Goal: Task Accomplishment & Management: Manage account settings

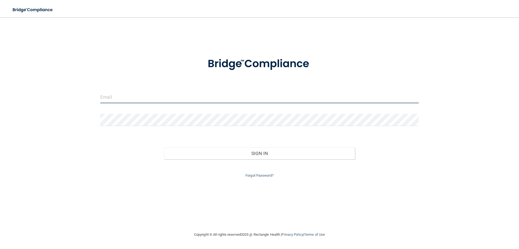
click at [153, 98] on input "email" at bounding box center [259, 97] width 319 height 12
type input "[EMAIL_ADDRESS][DOMAIN_NAME]"
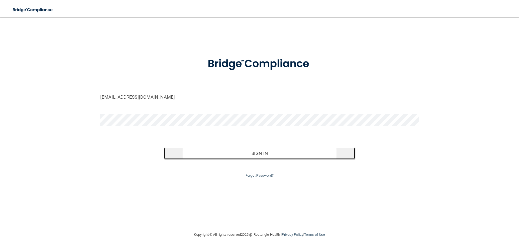
click at [260, 154] on button "Sign In" at bounding box center [259, 153] width 191 height 12
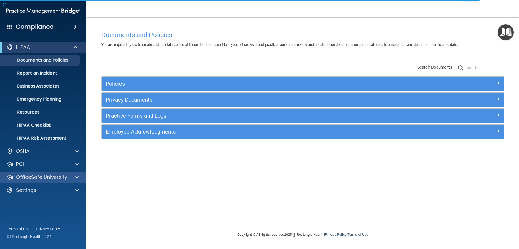
click at [48, 181] on div "OfficeSafe University" at bounding box center [43, 176] width 87 height 11
click at [75, 179] on div at bounding box center [77, 177] width 14 height 6
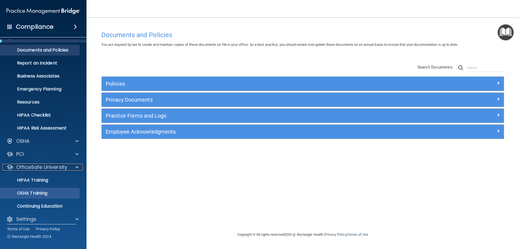
scroll to position [15, 0]
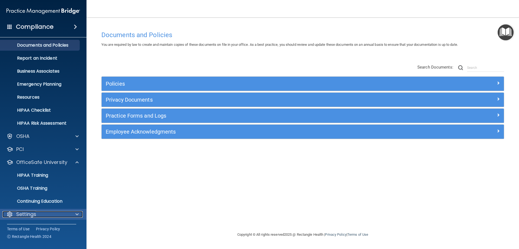
click at [62, 214] on div "Settings" at bounding box center [35, 214] width 67 height 6
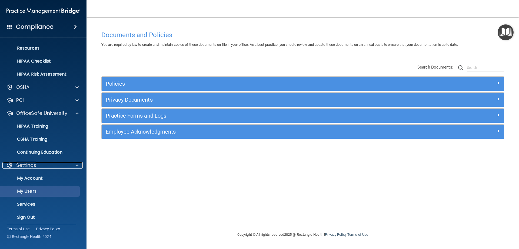
scroll to position [67, 0]
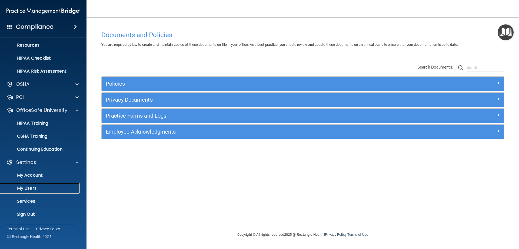
click at [32, 187] on p "My Users" at bounding box center [41, 187] width 74 height 5
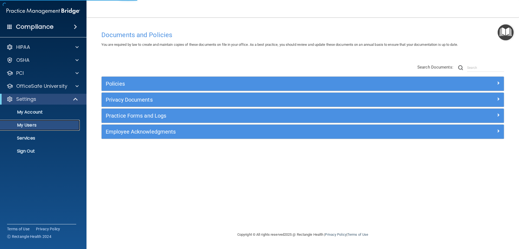
select select "20"
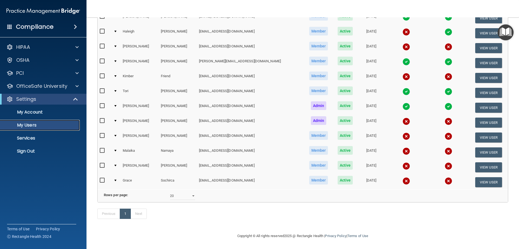
scroll to position [80, 0]
click at [476, 177] on button "View User" at bounding box center [489, 182] width 27 height 10
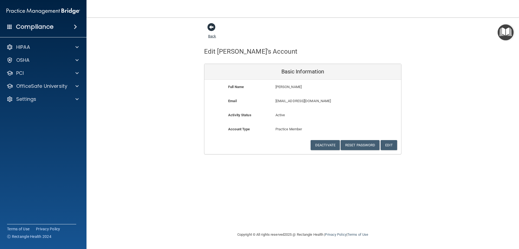
click at [214, 28] on span at bounding box center [211, 27] width 8 height 8
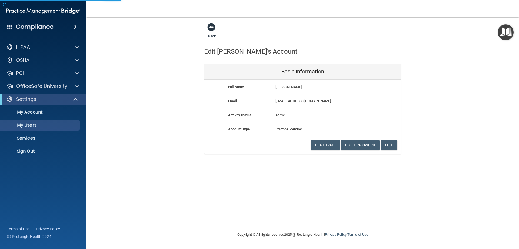
select select "20"
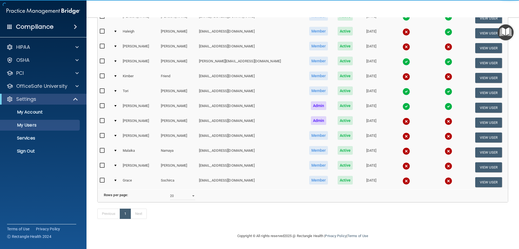
click at [103, 178] on input "checkbox" at bounding box center [103, 180] width 6 height 4
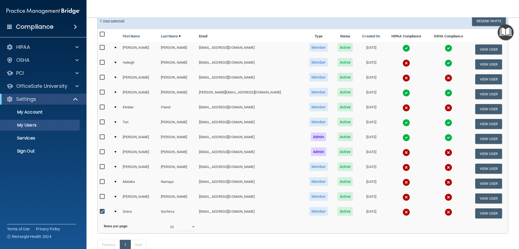
scroll to position [27, 0]
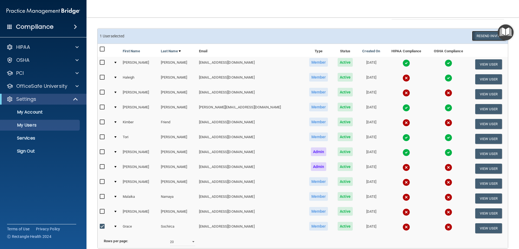
click at [480, 38] on button "Resend Invite" at bounding box center [489, 36] width 34 height 10
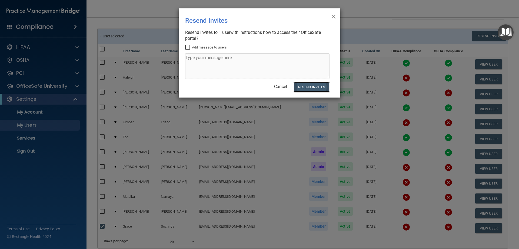
click at [303, 85] on button "Resend Invites" at bounding box center [312, 87] width 36 height 10
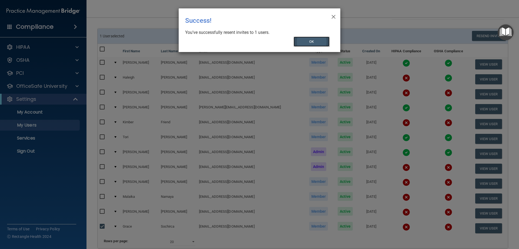
click at [310, 43] on button "OK" at bounding box center [312, 42] width 36 height 10
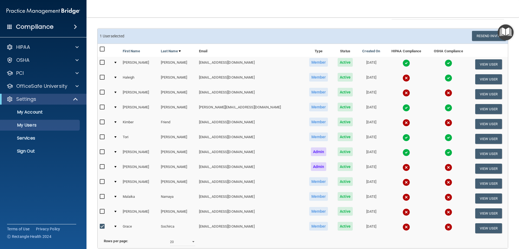
click at [100, 226] on input "checkbox" at bounding box center [103, 226] width 6 height 4
checkbox input "false"
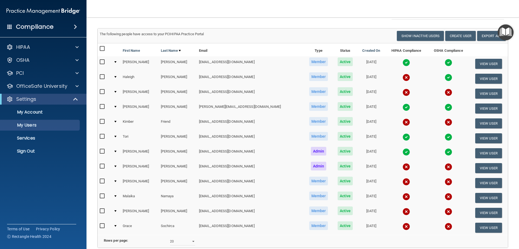
scroll to position [54, 0]
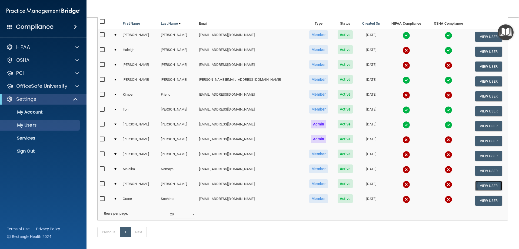
click at [481, 182] on button "View User" at bounding box center [489, 185] width 27 height 10
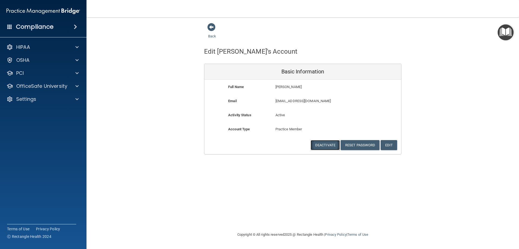
click at [322, 146] on button "Deactivate" at bounding box center [325, 145] width 29 height 10
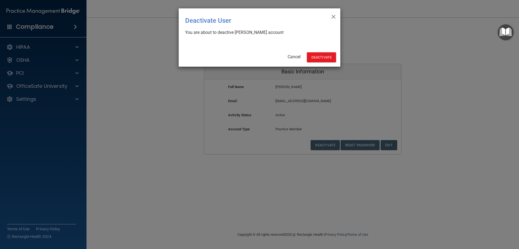
click at [316, 52] on div "× Close Deactivate User You are about to deactive Kasandra Ornelas's account Ca…" at bounding box center [260, 37] width 162 height 58
click at [314, 57] on button "Deactivate" at bounding box center [321, 57] width 29 height 10
